Goal: Complete application form

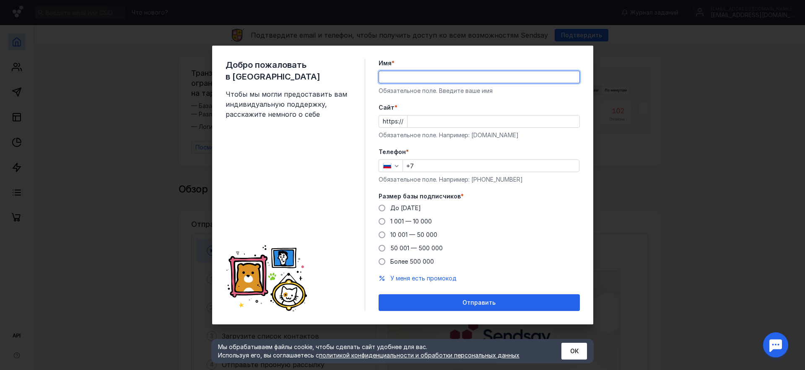
click at [392, 78] on input "Имя *" at bounding box center [479, 77] width 200 height 12
type input "Лилия"
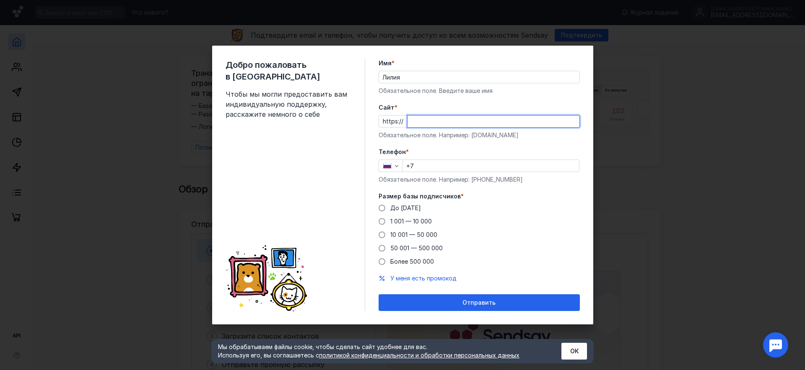
click at [412, 121] on input "Cайт *" at bounding box center [493, 122] width 172 height 12
paste input "[DOMAIN_NAME][URL]"
type input "[DOMAIN_NAME][URL]"
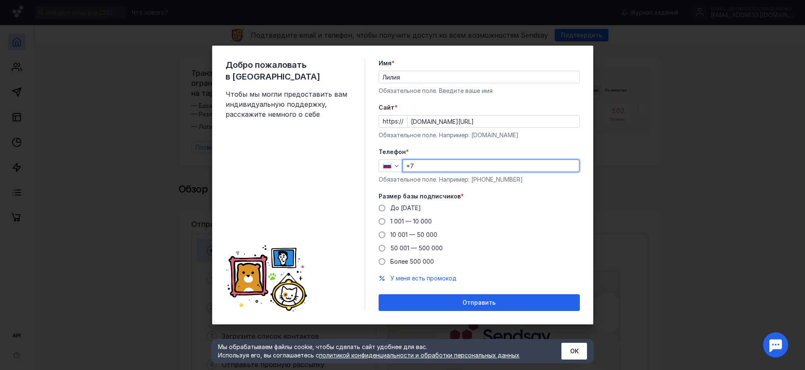
click at [422, 164] on input "+7" at bounding box center [491, 166] width 176 height 12
type input "[PHONE_NUMBER]"
click at [382, 223] on span at bounding box center [381, 221] width 7 height 7
click at [0, 0] on input "1 001 — 10 000" at bounding box center [0, 0] width 0 height 0
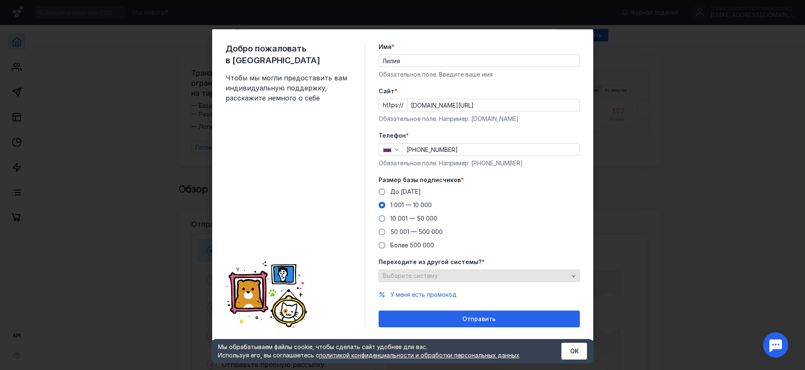
click at [575, 275] on icon "button" at bounding box center [573, 276] width 7 height 7
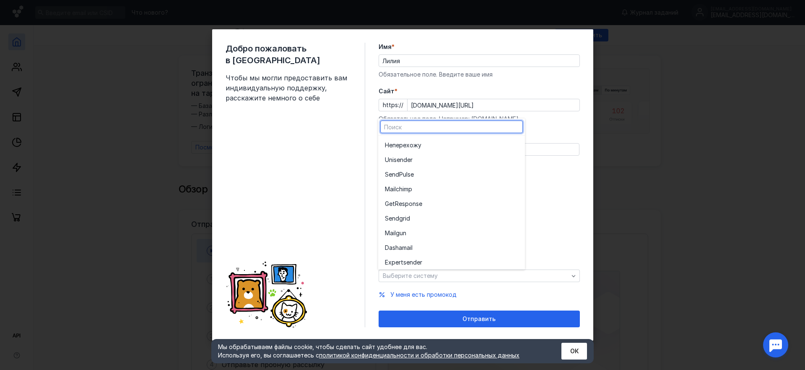
click at [114, 171] on div "Добро пожаловать в Sendsay Чтобы мы могли предоставить вам индивидуальную подде…" at bounding box center [402, 185] width 805 height 370
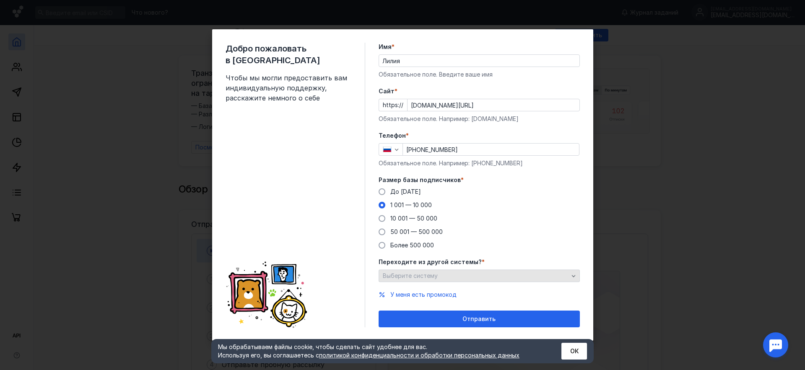
click at [573, 275] on icon "button" at bounding box center [573, 276] width 7 height 7
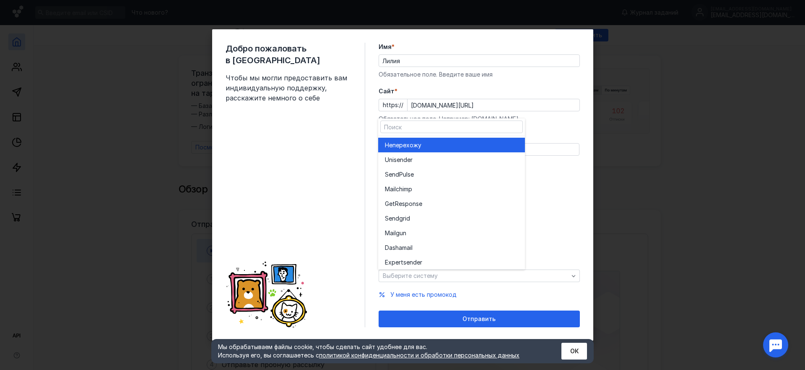
click at [401, 145] on span "перехожу" at bounding box center [406, 145] width 29 height 8
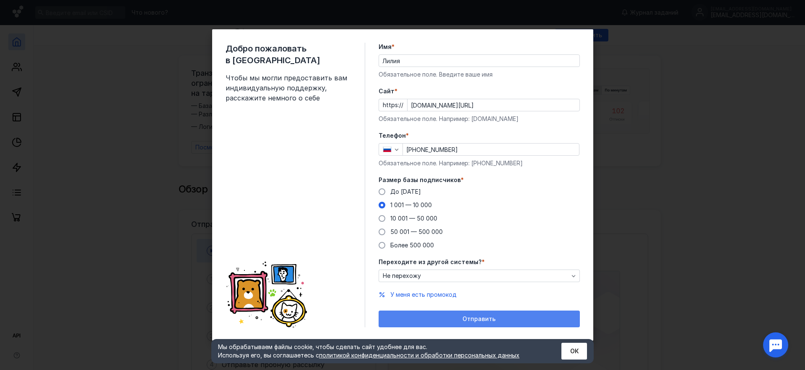
click at [482, 321] on span "Отправить" at bounding box center [478, 319] width 33 height 7
